Goal: Find specific page/section: Find specific page/section

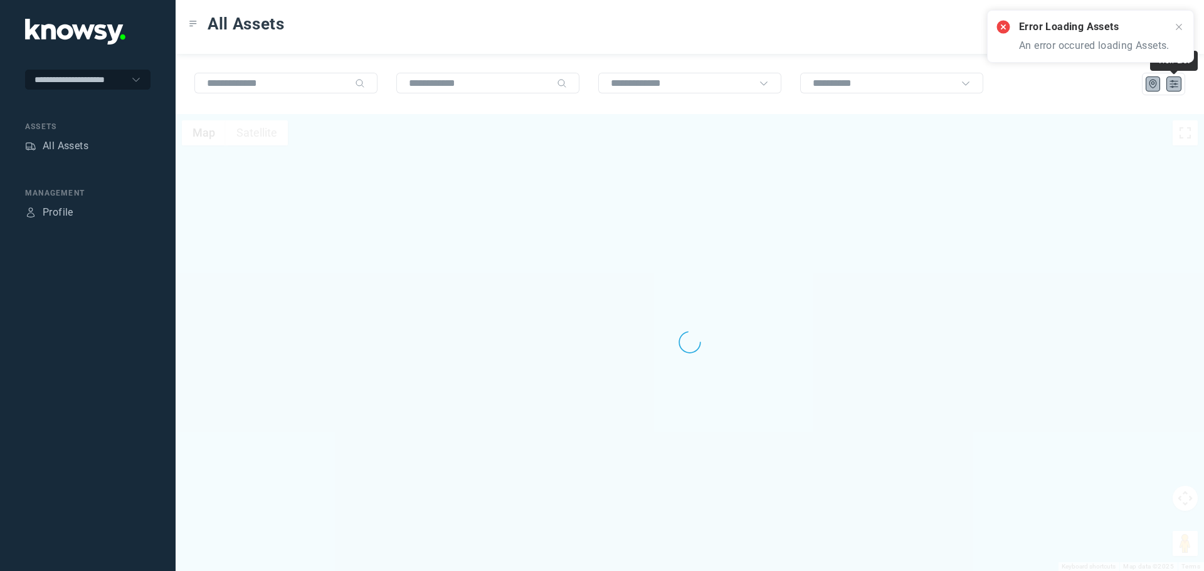
click at [1176, 89] on icon "List" at bounding box center [1174, 83] width 11 height 11
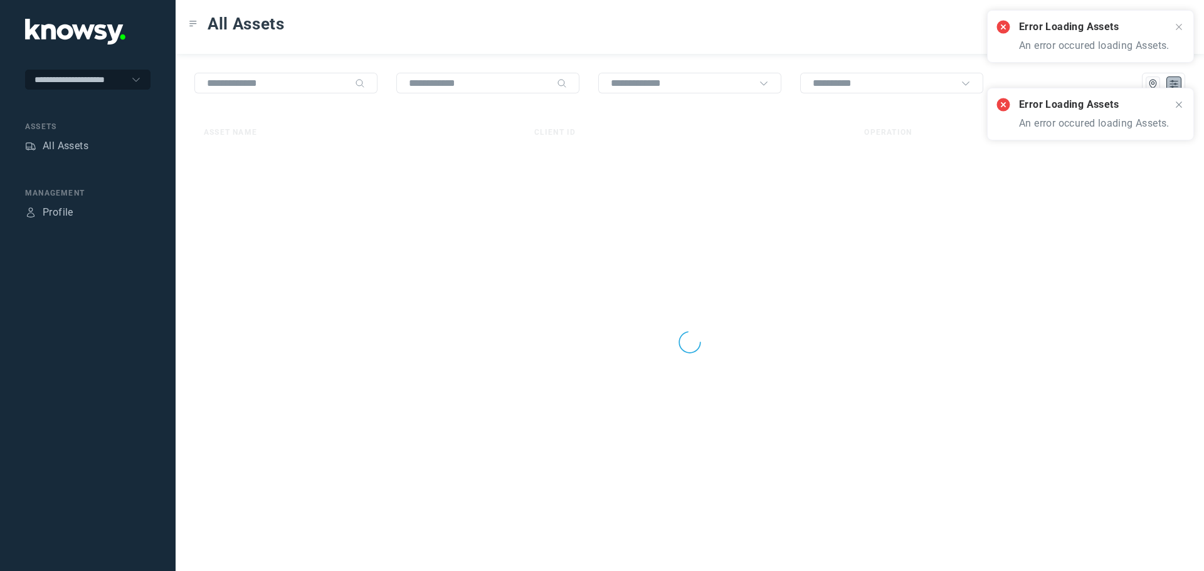
click at [1178, 105] on icon at bounding box center [1179, 105] width 6 height 6
click at [1179, 28] on icon at bounding box center [1179, 27] width 10 height 10
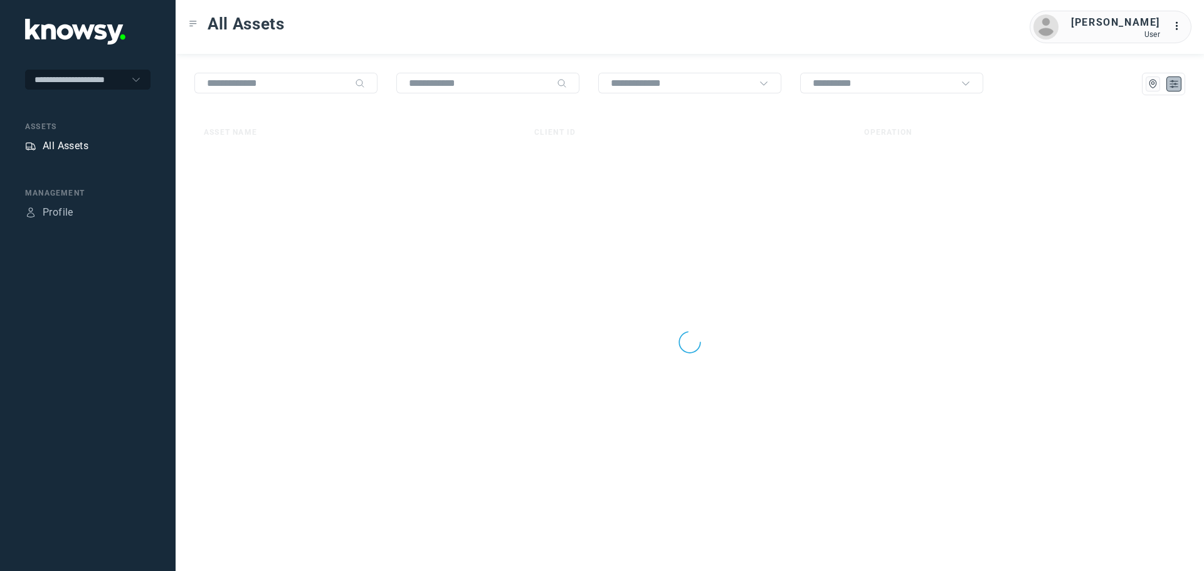
click at [74, 143] on div "All Assets" at bounding box center [66, 146] width 46 height 15
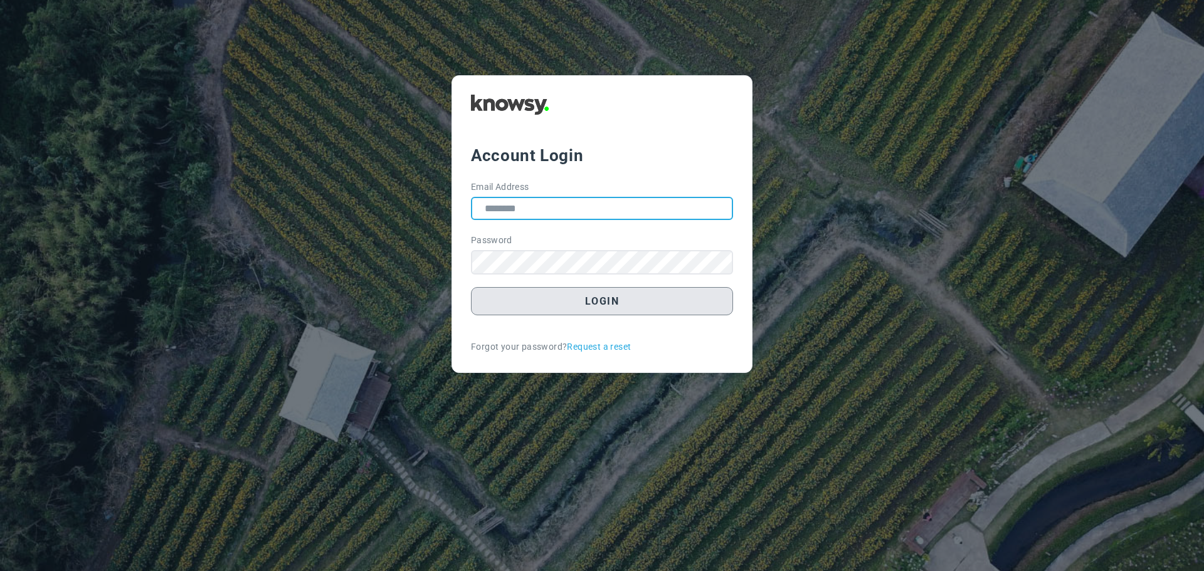
type input "**********"
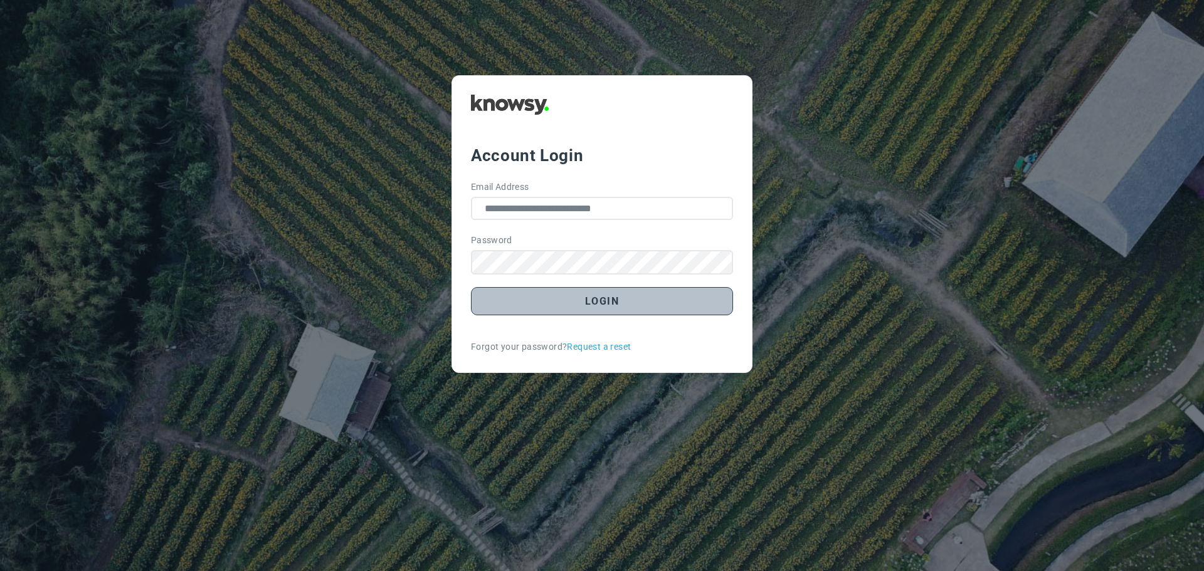
click at [617, 311] on button "Login" at bounding box center [602, 301] width 262 height 28
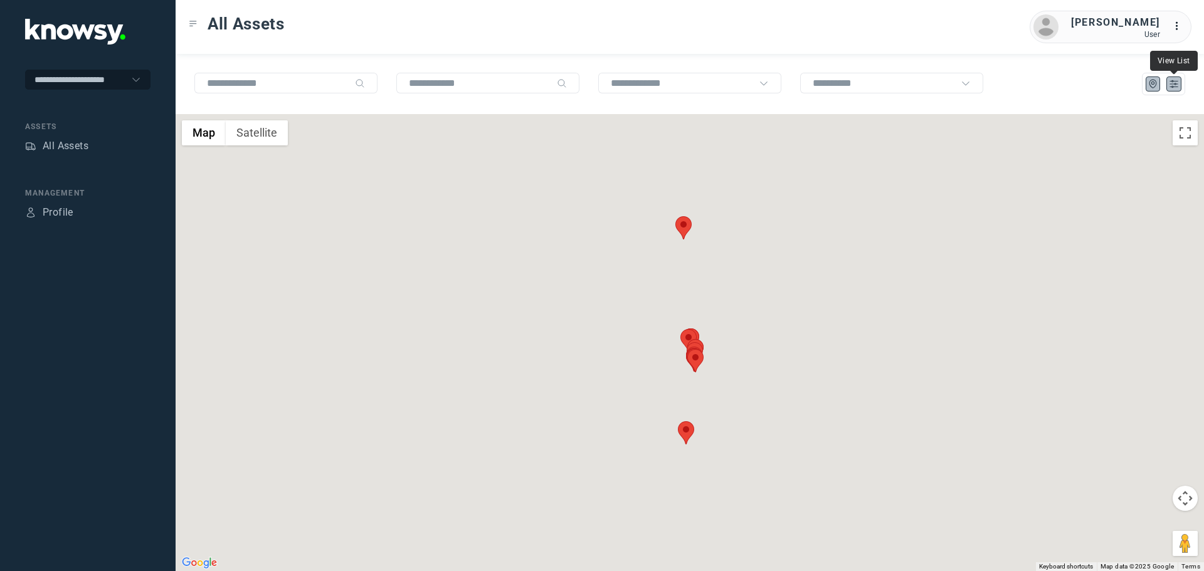
click at [1174, 86] on icon "List" at bounding box center [1174, 83] width 11 height 11
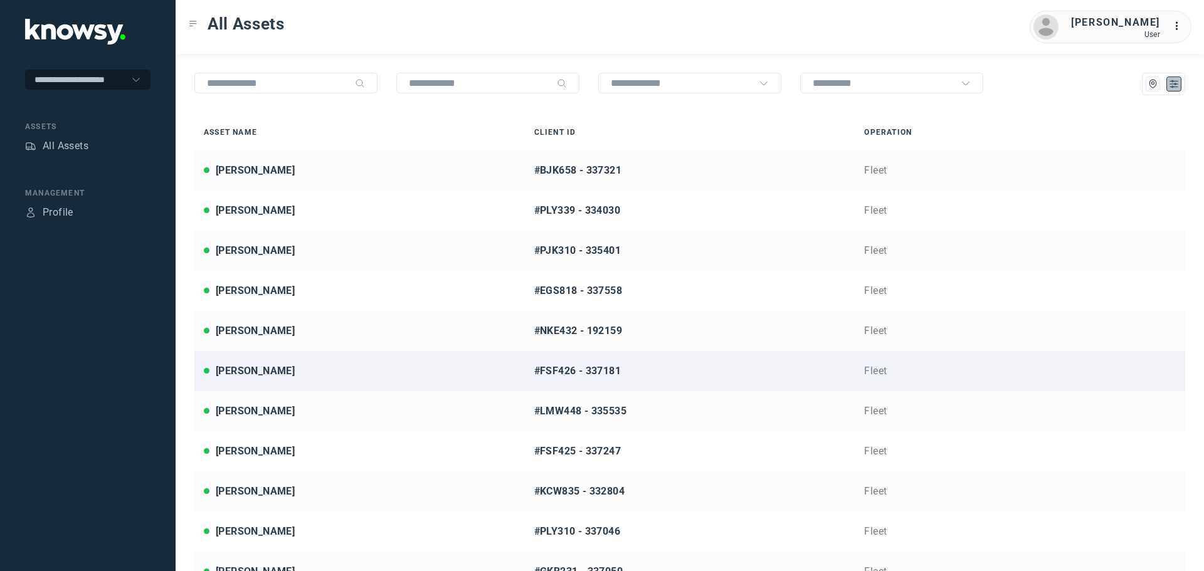
click at [289, 371] on div "[PERSON_NAME]" at bounding box center [360, 371] width 312 height 15
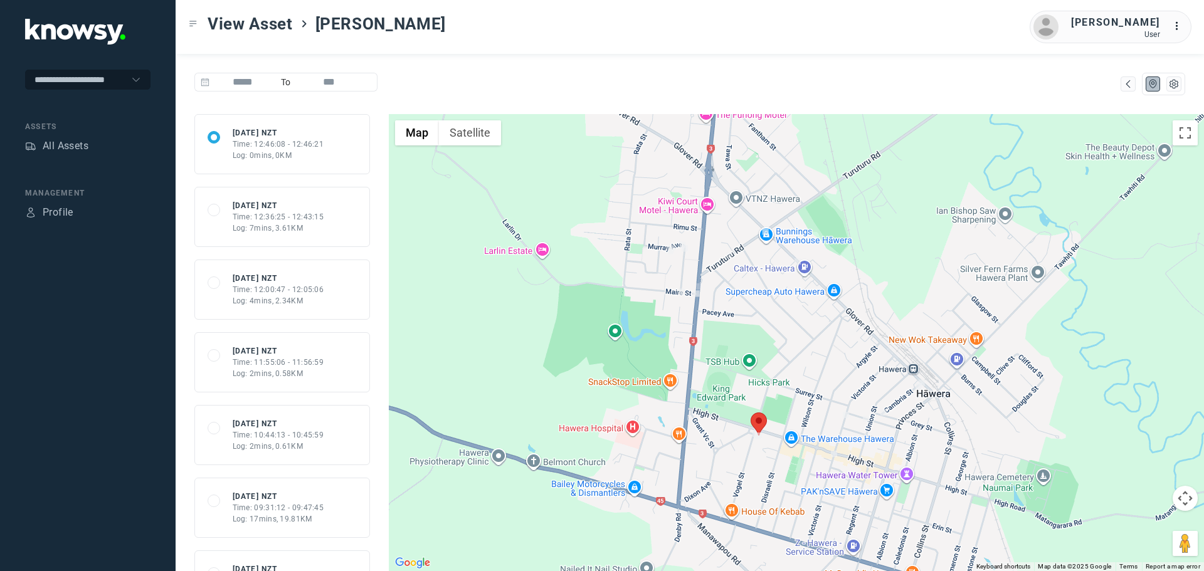
click at [323, 232] on div "689d2f948ad59c73c3159b95 [DATE] NZT Time: 12:36:25 - 12:43:15 Log: 7mins, 3.61KM" at bounding box center [282, 217] width 149 height 34
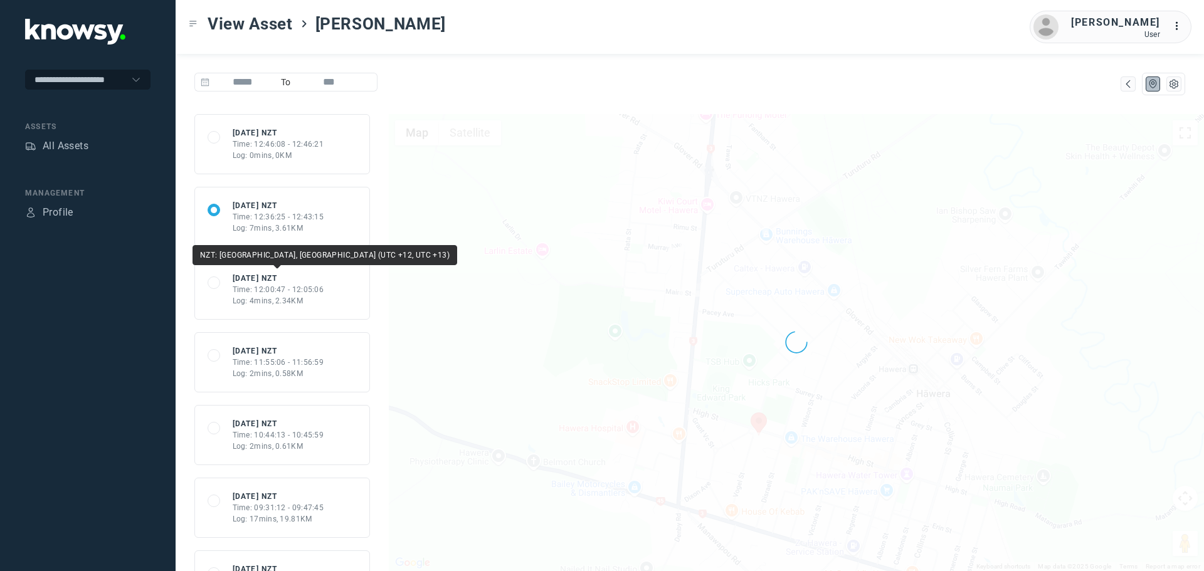
click at [287, 292] on div "Time: 12:00:47 - 12:05:06" at bounding box center [279, 289] width 92 height 11
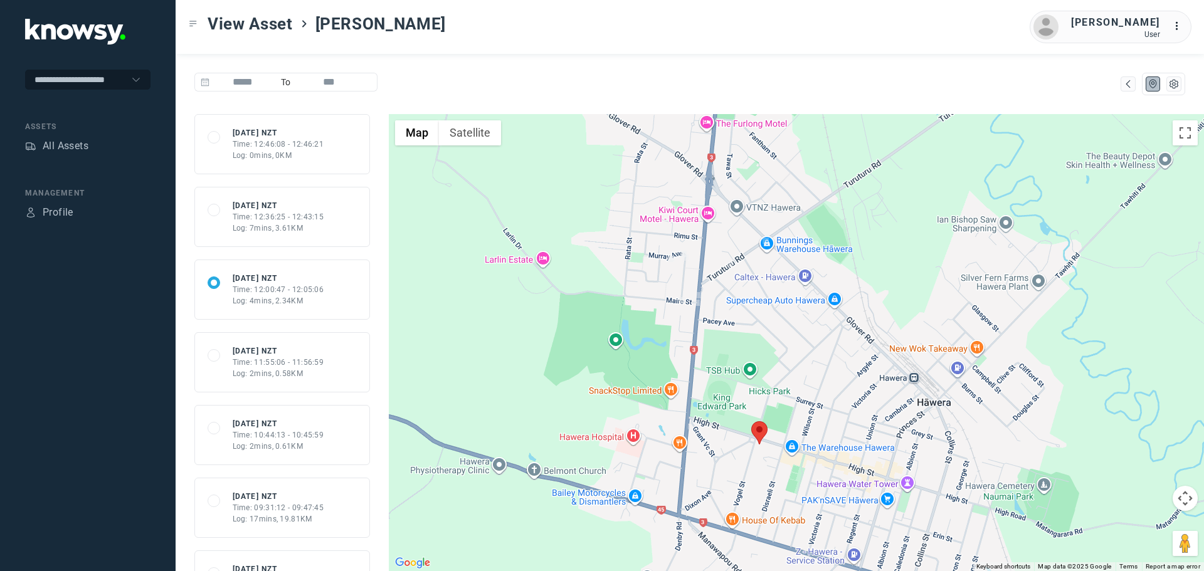
click at [264, 229] on div "Log: 7mins, 3.61KM" at bounding box center [279, 228] width 92 height 11
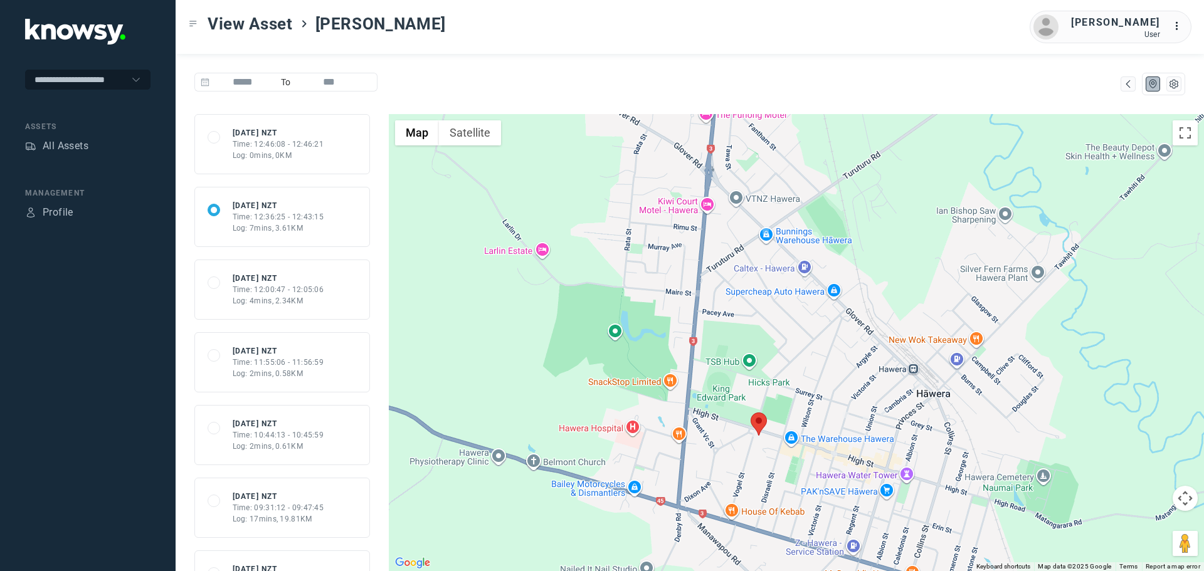
click at [277, 155] on div "Log: 0mins, 0KM" at bounding box center [279, 155] width 92 height 11
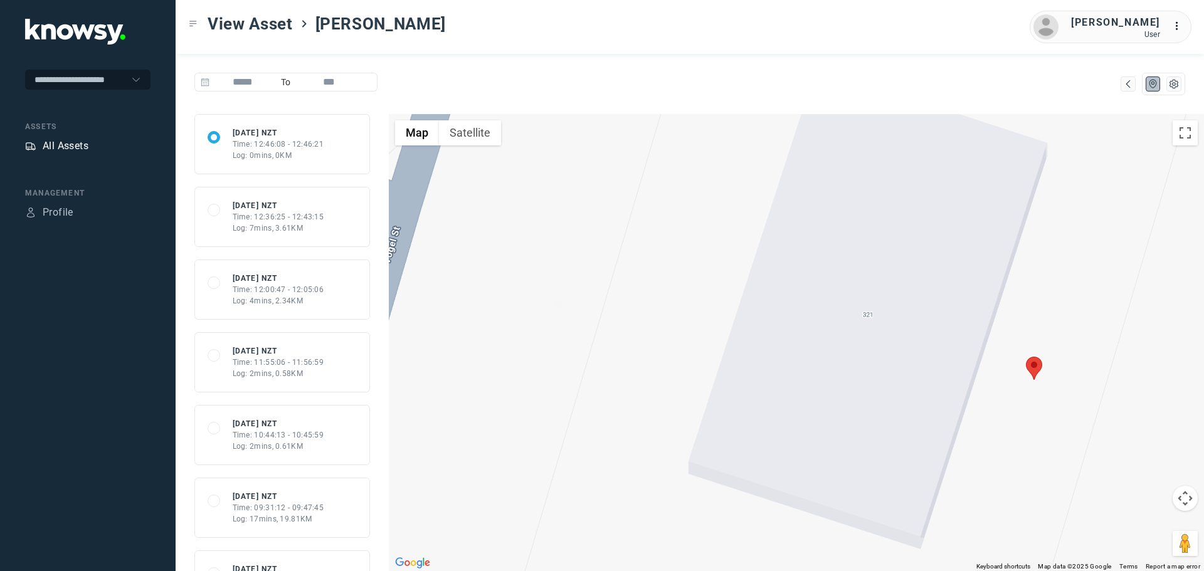
click at [79, 146] on div "All Assets" at bounding box center [66, 146] width 46 height 15
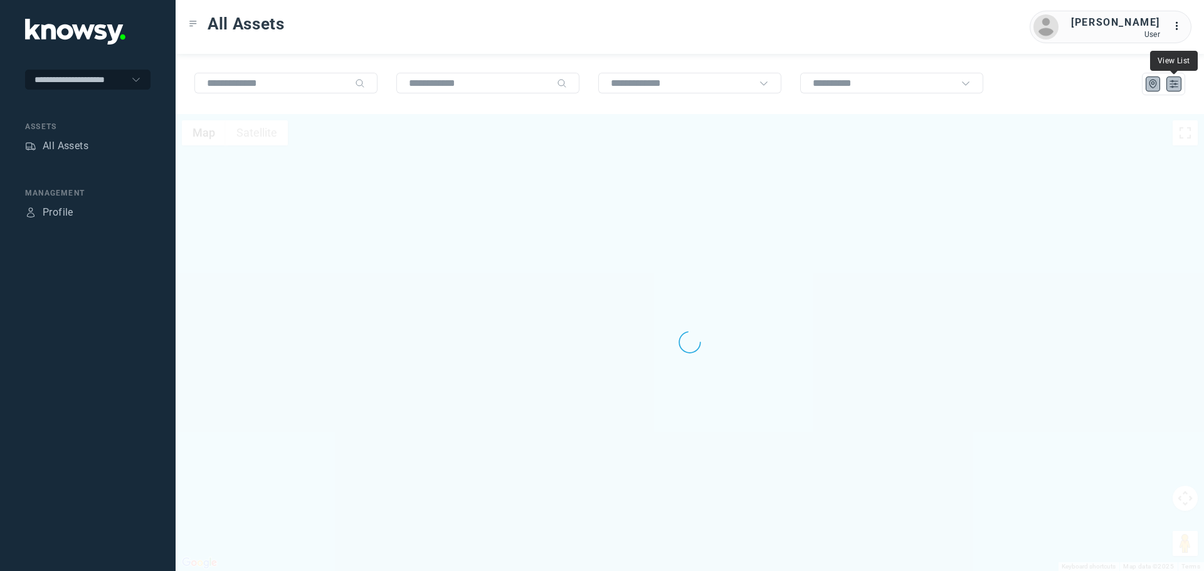
click at [1176, 88] on icon "List" at bounding box center [1174, 83] width 11 height 11
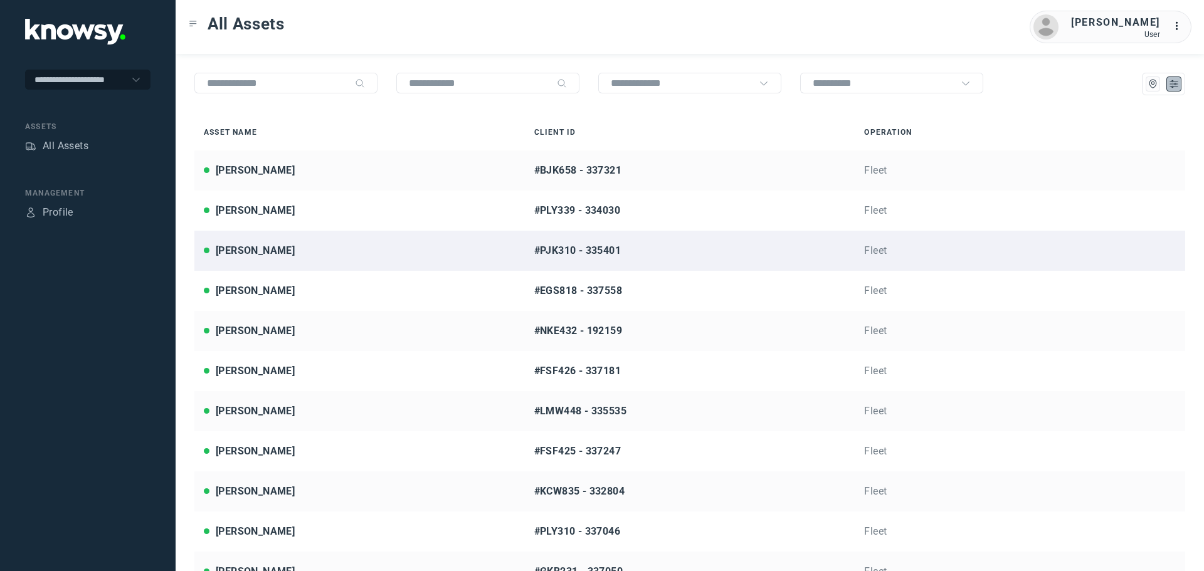
click at [301, 251] on div "[PERSON_NAME]" at bounding box center [360, 250] width 312 height 15
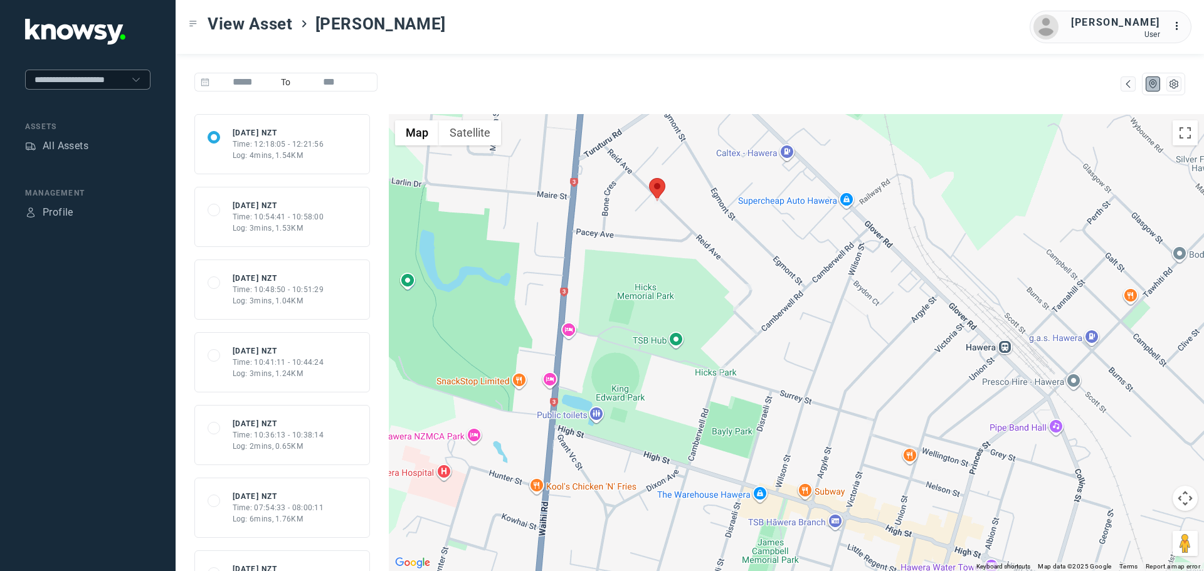
click at [70, 151] on div "All Assets" at bounding box center [66, 146] width 46 height 15
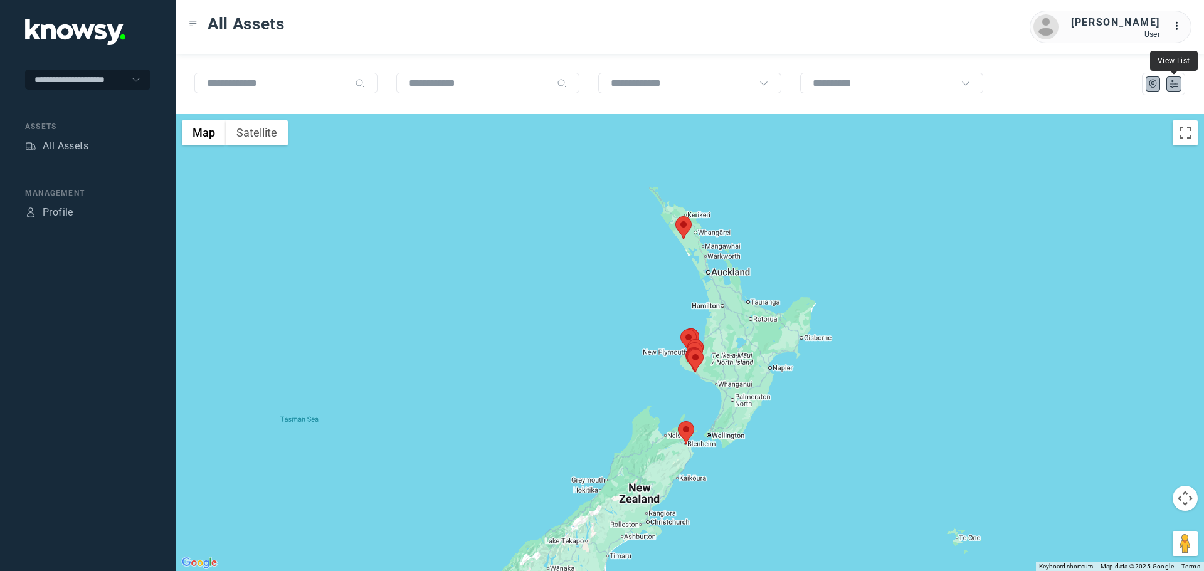
click at [1172, 85] on icon "List" at bounding box center [1174, 83] width 11 height 11
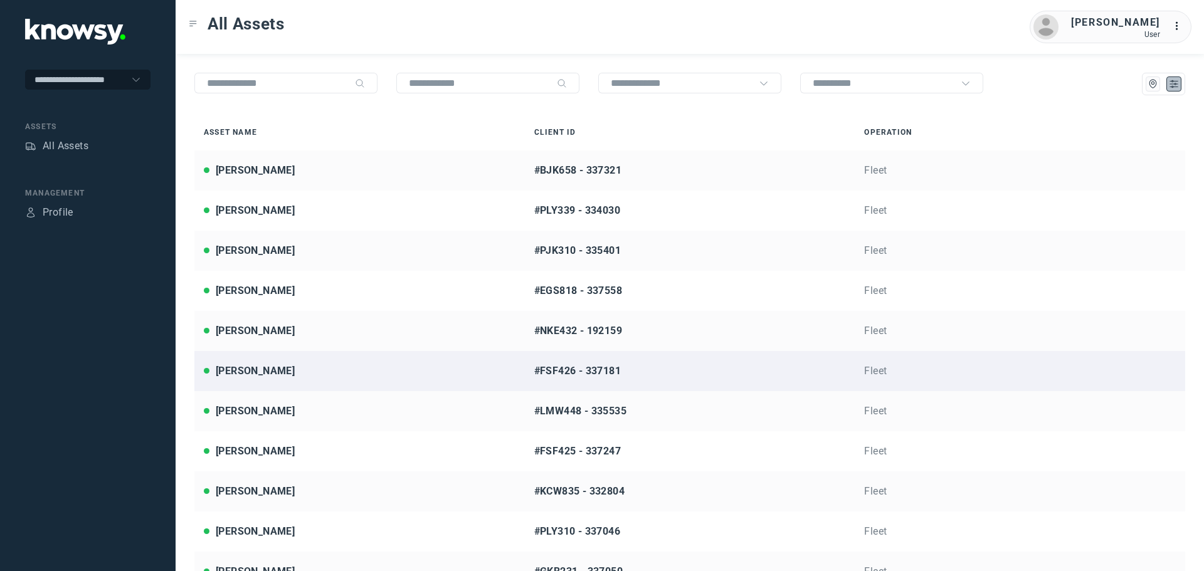
click at [285, 368] on div "[PERSON_NAME]" at bounding box center [360, 371] width 312 height 15
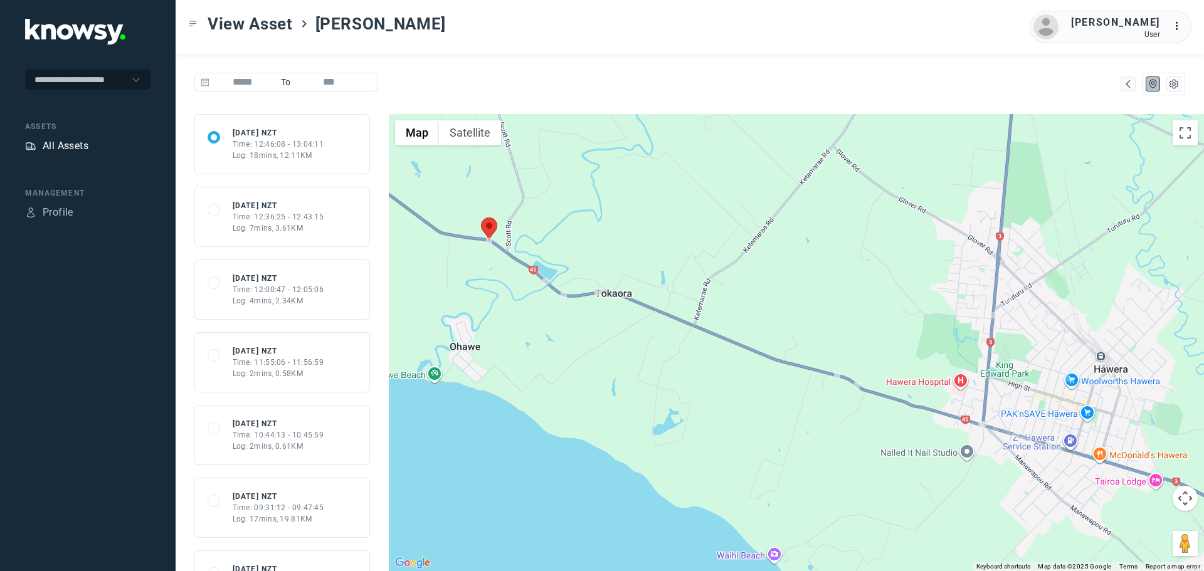
click at [71, 144] on div "All Assets" at bounding box center [66, 146] width 46 height 15
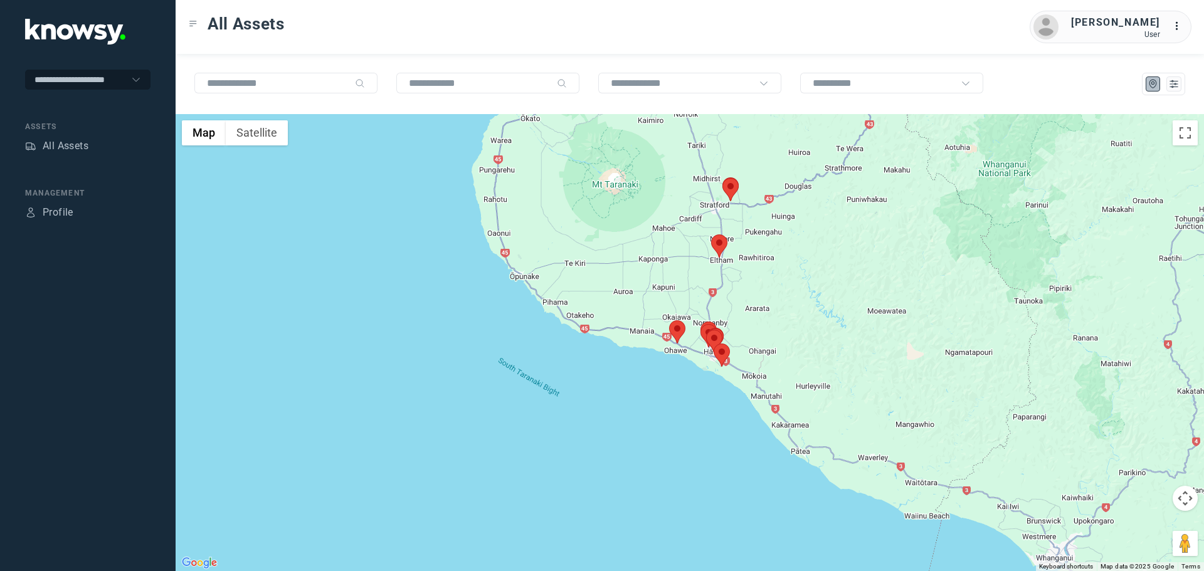
click at [726, 235] on img at bounding box center [719, 246] width 16 height 23
click at [711, 235] on area at bounding box center [711, 235] width 0 height 0
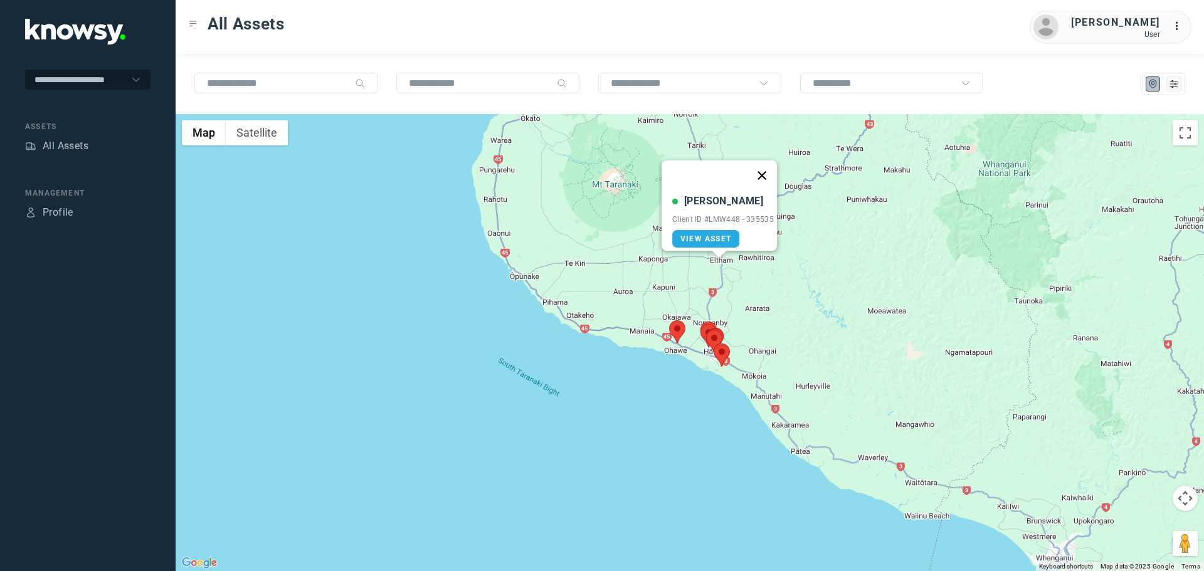
click at [767, 170] on button "Close" at bounding box center [762, 176] width 30 height 30
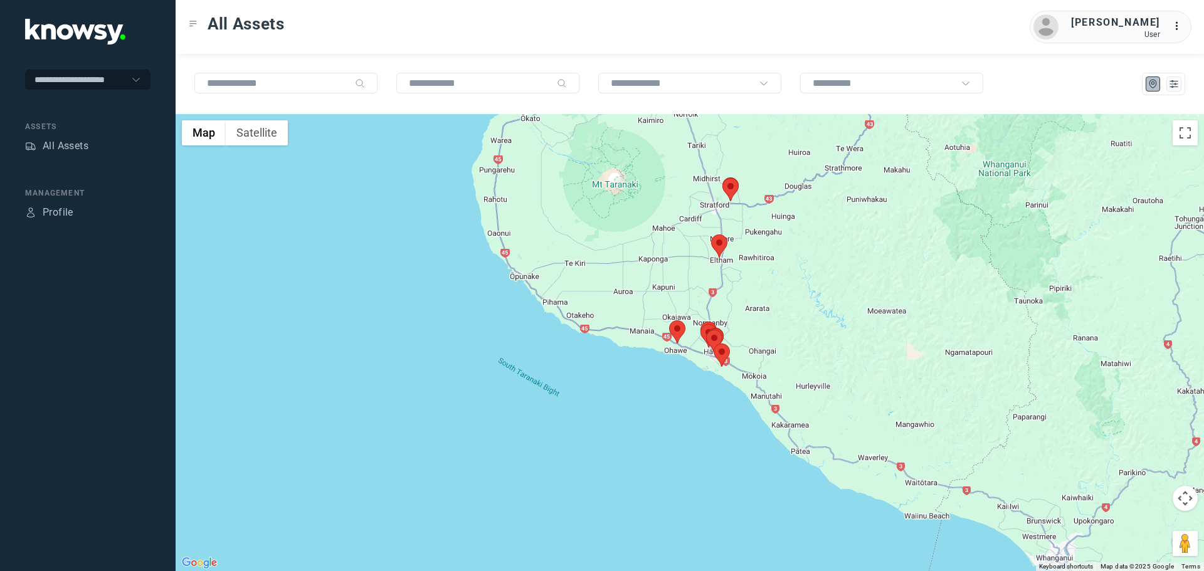
click at [723, 178] on area at bounding box center [723, 178] width 0 height 0
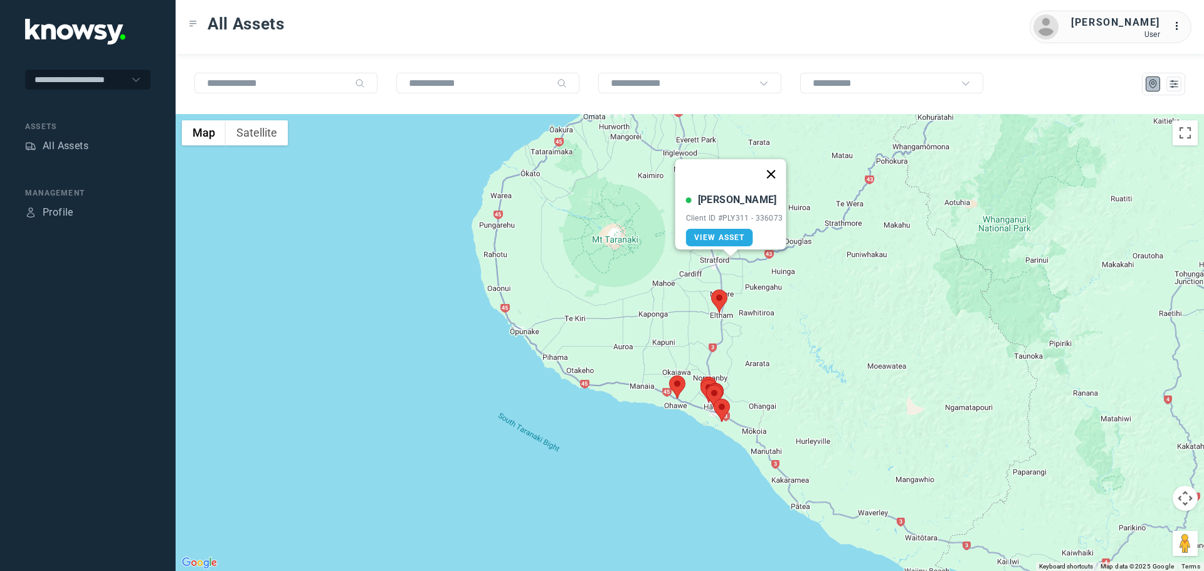
click at [783, 169] on button "Close" at bounding box center [771, 174] width 30 height 30
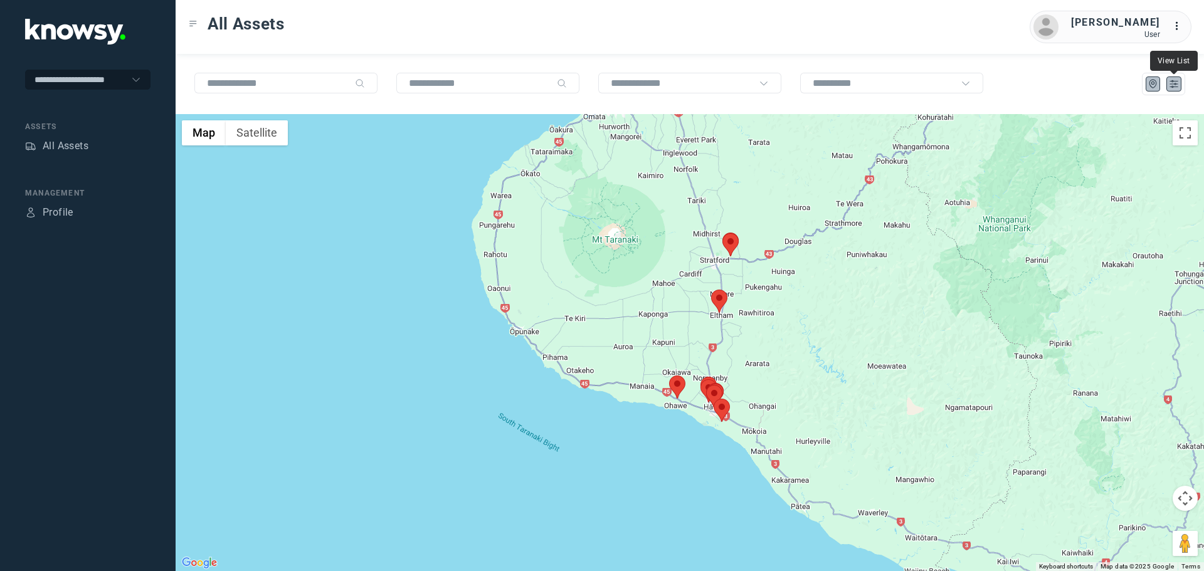
click at [1177, 87] on icon "List" at bounding box center [1175, 84] width 8 height 7
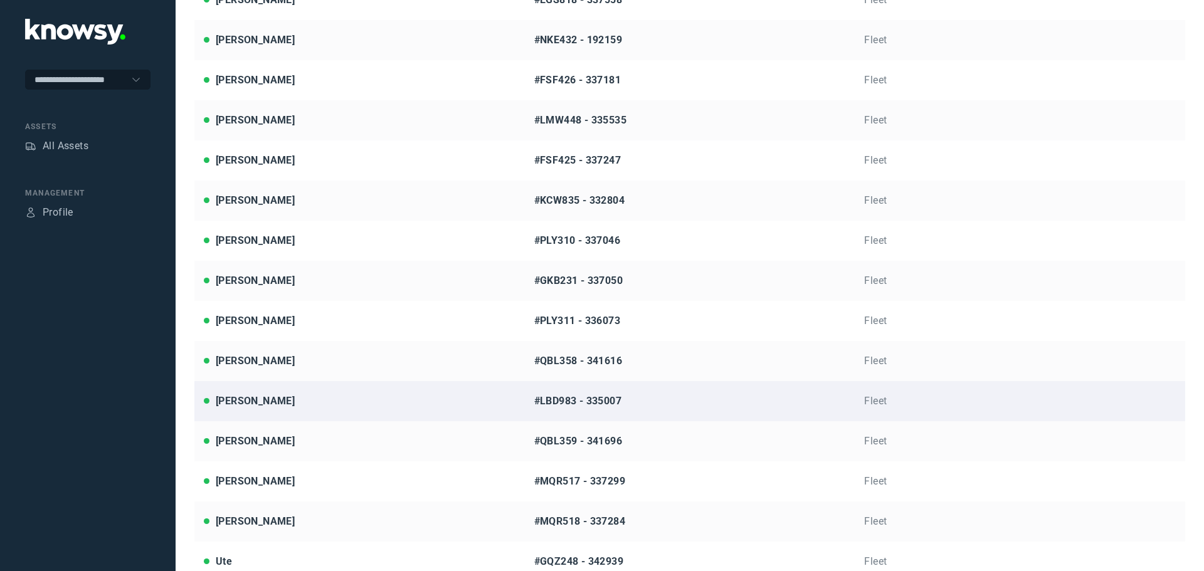
scroll to position [308, 0]
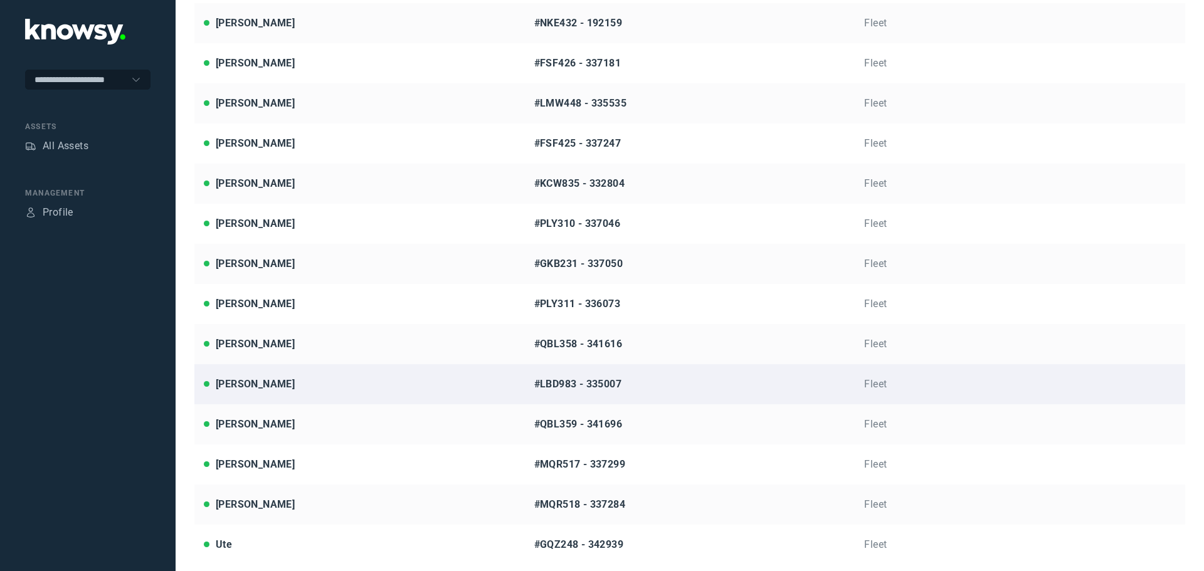
click at [302, 376] on link "[PERSON_NAME] #LBD983 - 335007 Fleet" at bounding box center [689, 384] width 991 height 40
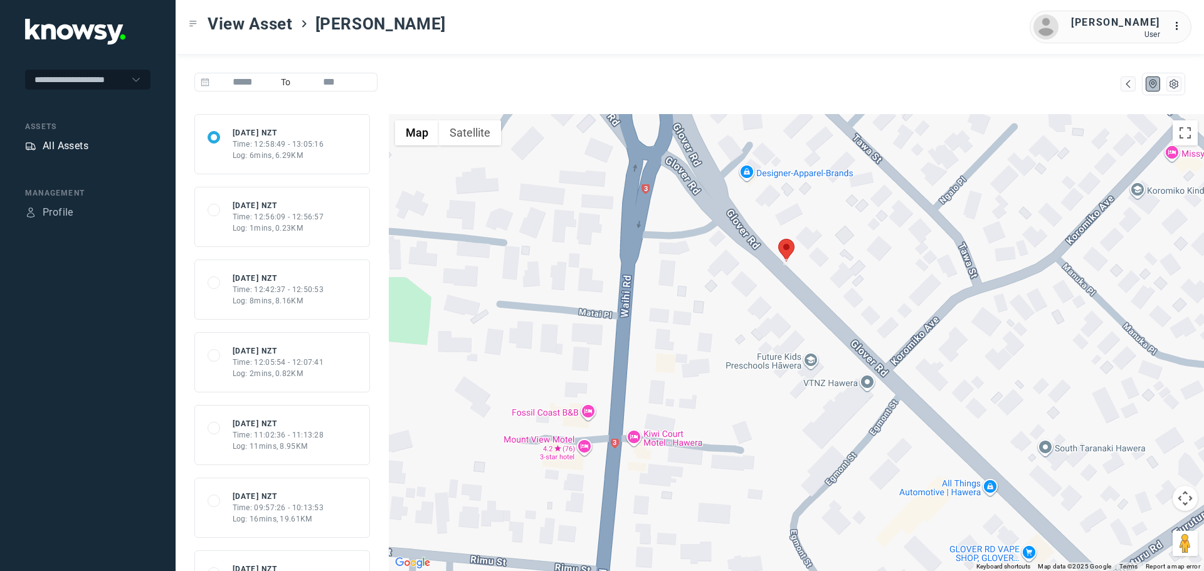
click at [55, 147] on div "All Assets" at bounding box center [66, 146] width 46 height 15
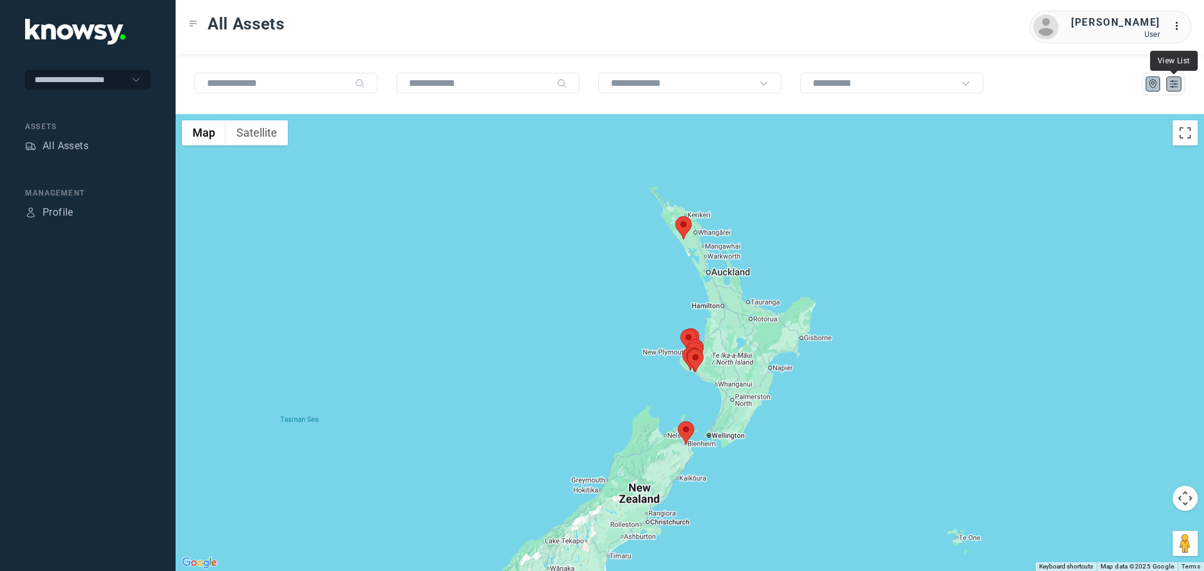
click at [1175, 81] on icon "List" at bounding box center [1175, 84] width 8 height 7
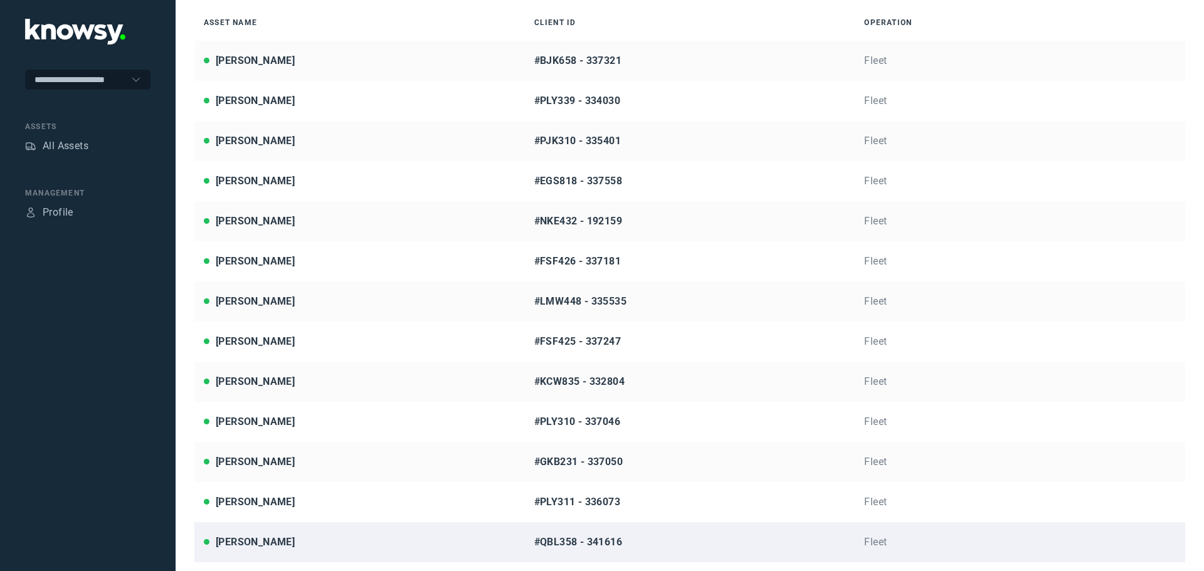
scroll to position [209, 0]
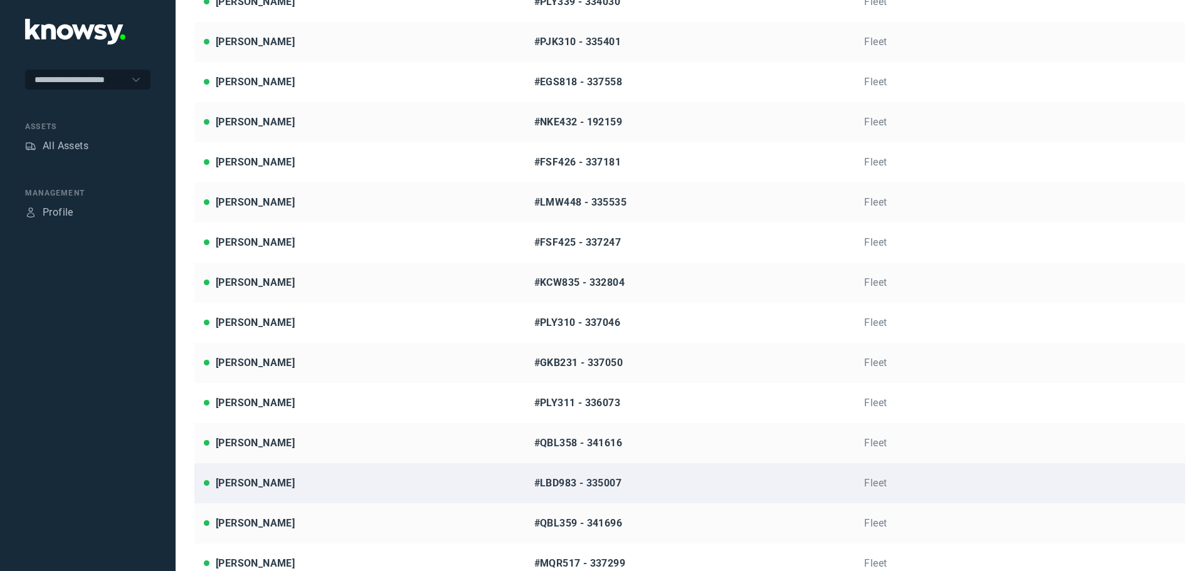
click at [302, 483] on div "[PERSON_NAME]" at bounding box center [360, 483] width 312 height 15
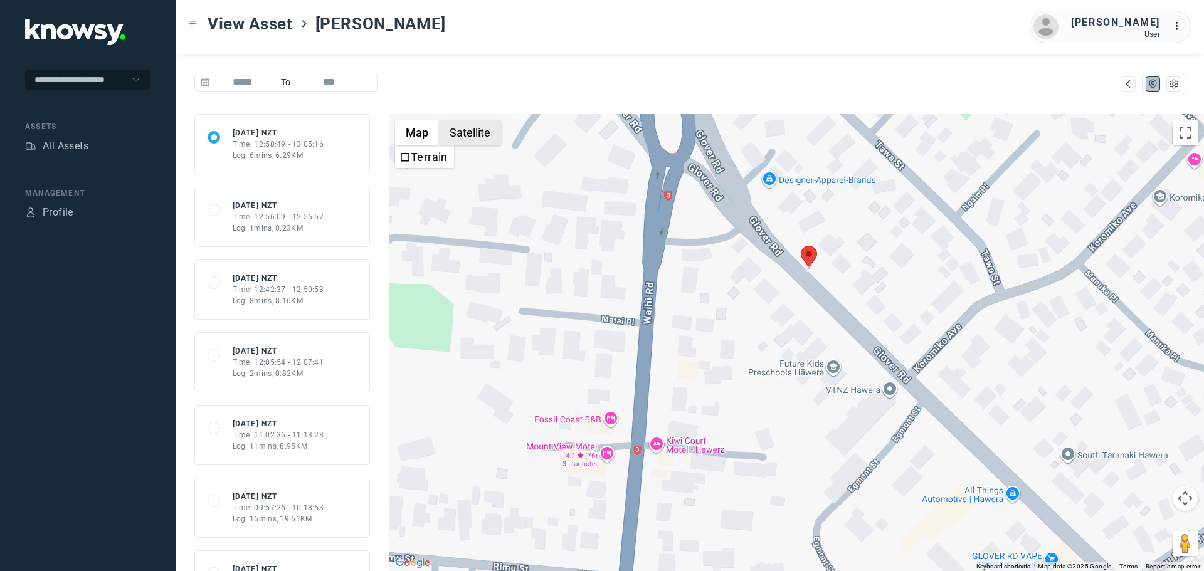
click at [465, 132] on button "Satellite" at bounding box center [470, 132] width 62 height 25
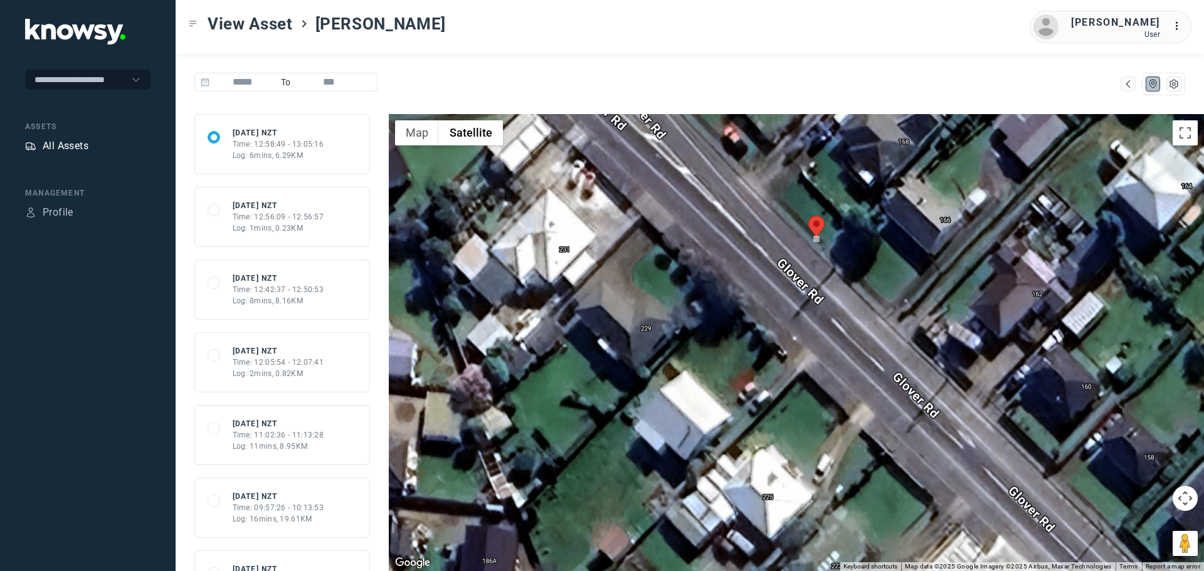
click at [75, 142] on div "All Assets" at bounding box center [66, 146] width 46 height 15
